Goal: Information Seeking & Learning: Check status

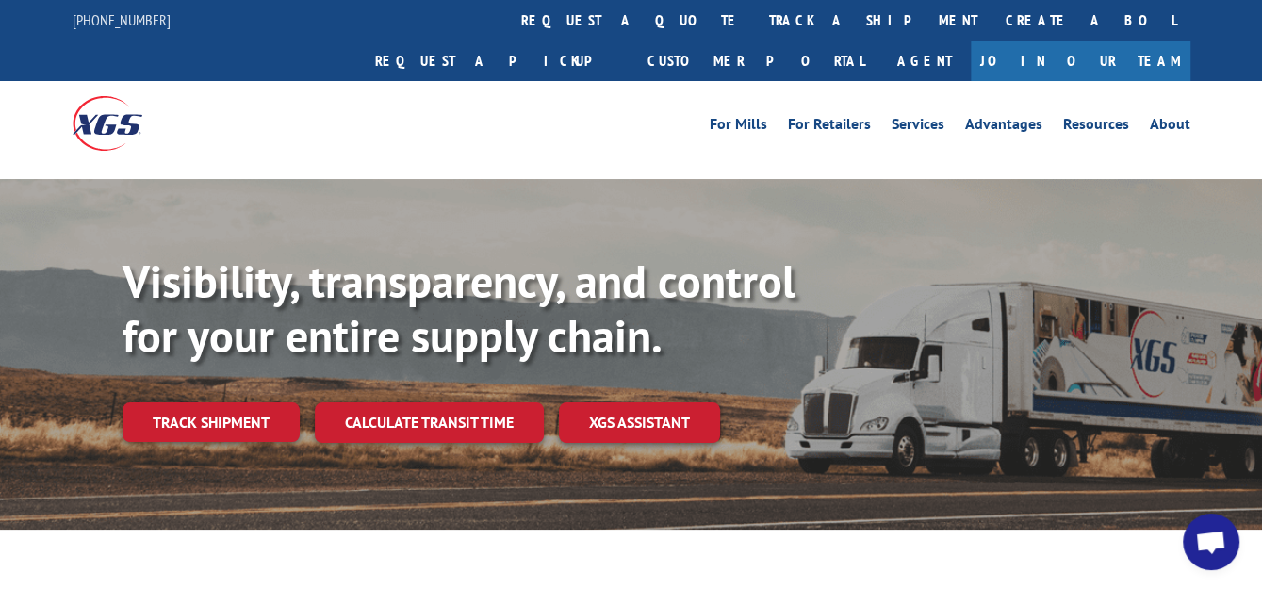
click at [755, 5] on link "track a shipment" at bounding box center [873, 20] width 237 height 41
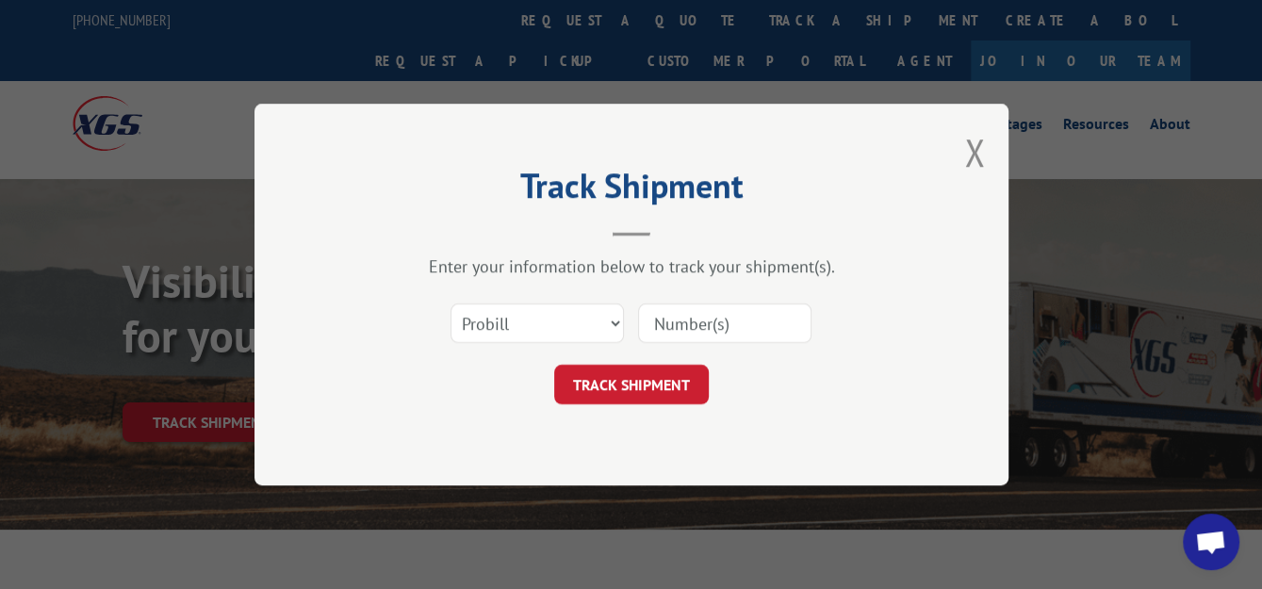
paste input "2848960"
type input "2848960"
click at [611, 323] on select "Select category... Probill BOL PO" at bounding box center [537, 324] width 173 height 40
select select "bol"
click at [451, 304] on select "Select category... Probill BOL PO" at bounding box center [537, 324] width 173 height 40
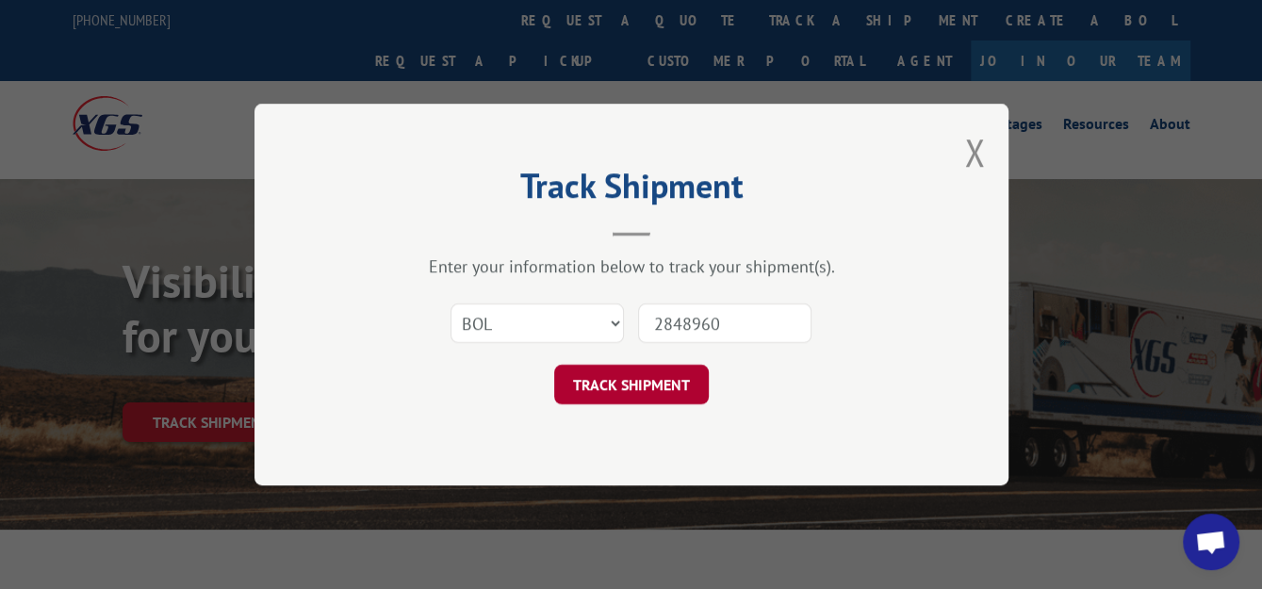
click at [597, 380] on button "TRACK SHIPMENT" at bounding box center [631, 385] width 155 height 40
